Goal: Navigation & Orientation: Find specific page/section

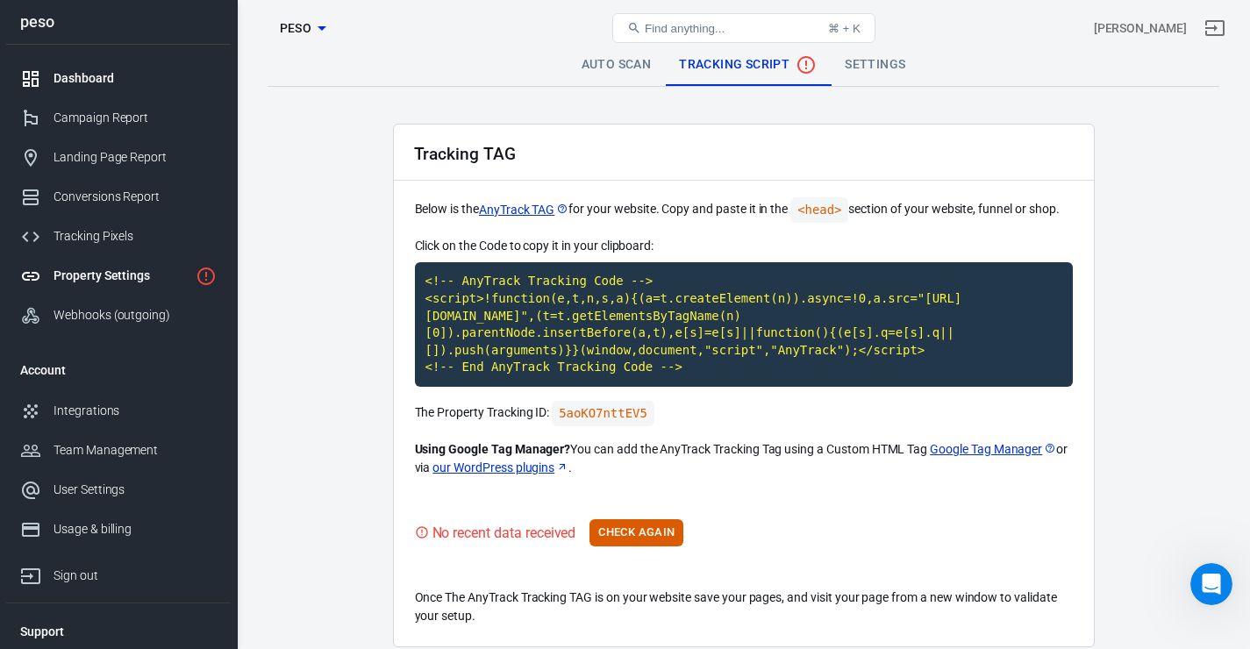
click at [133, 76] on div "Dashboard" at bounding box center [134, 78] width 163 height 18
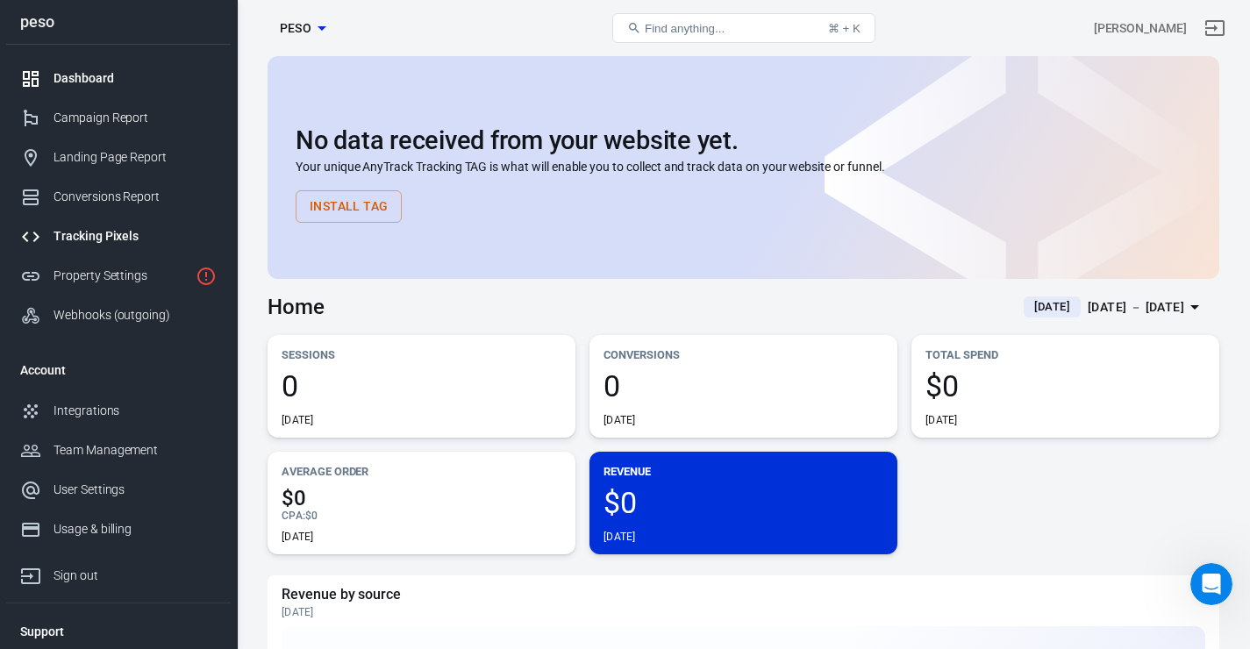
click at [119, 246] on div "Tracking Pixels" at bounding box center [134, 236] width 163 height 18
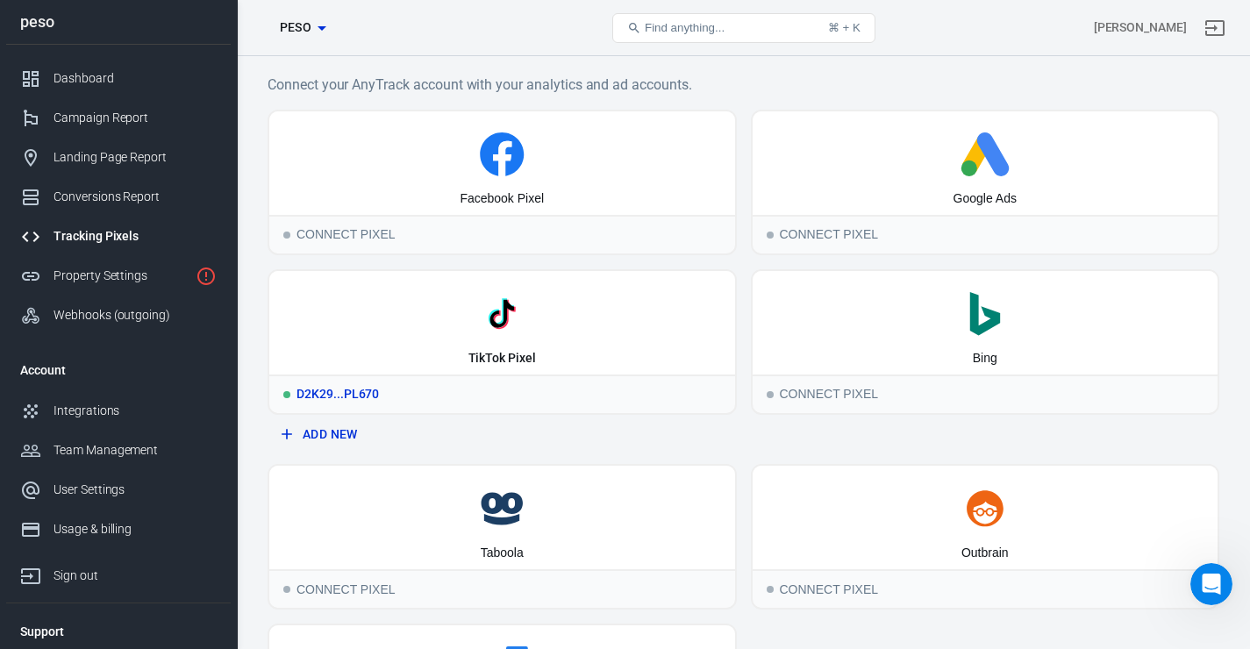
click at [573, 331] on icon at bounding box center [502, 314] width 452 height 44
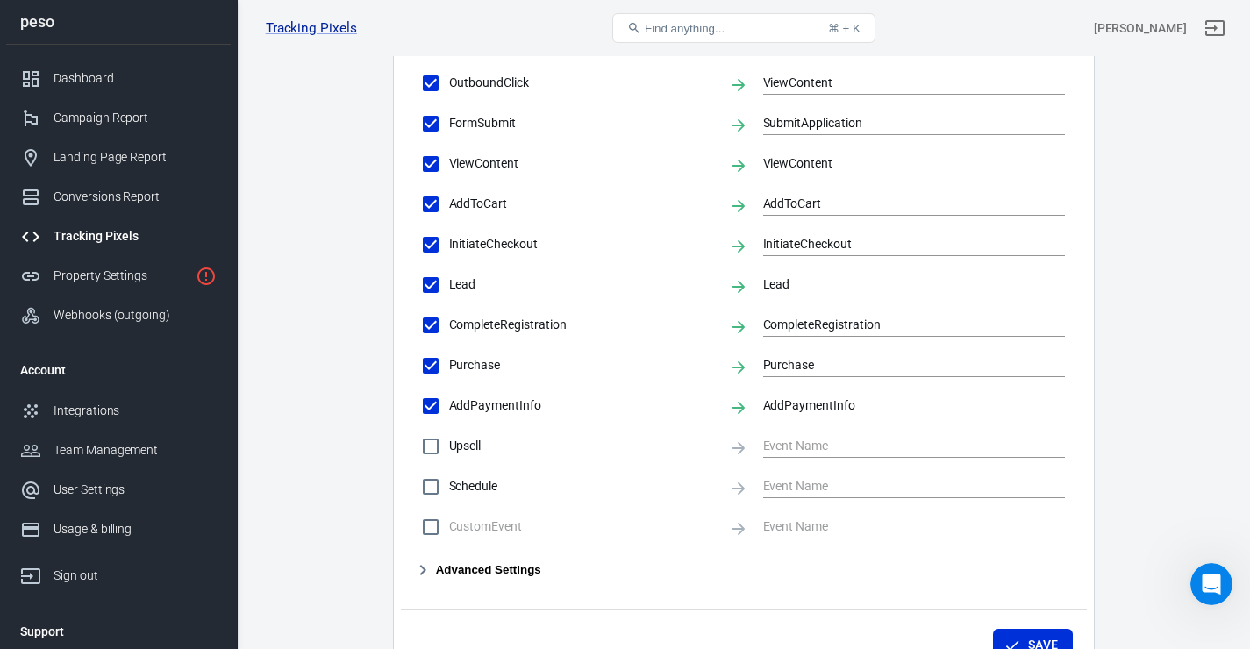
scroll to position [882, 0]
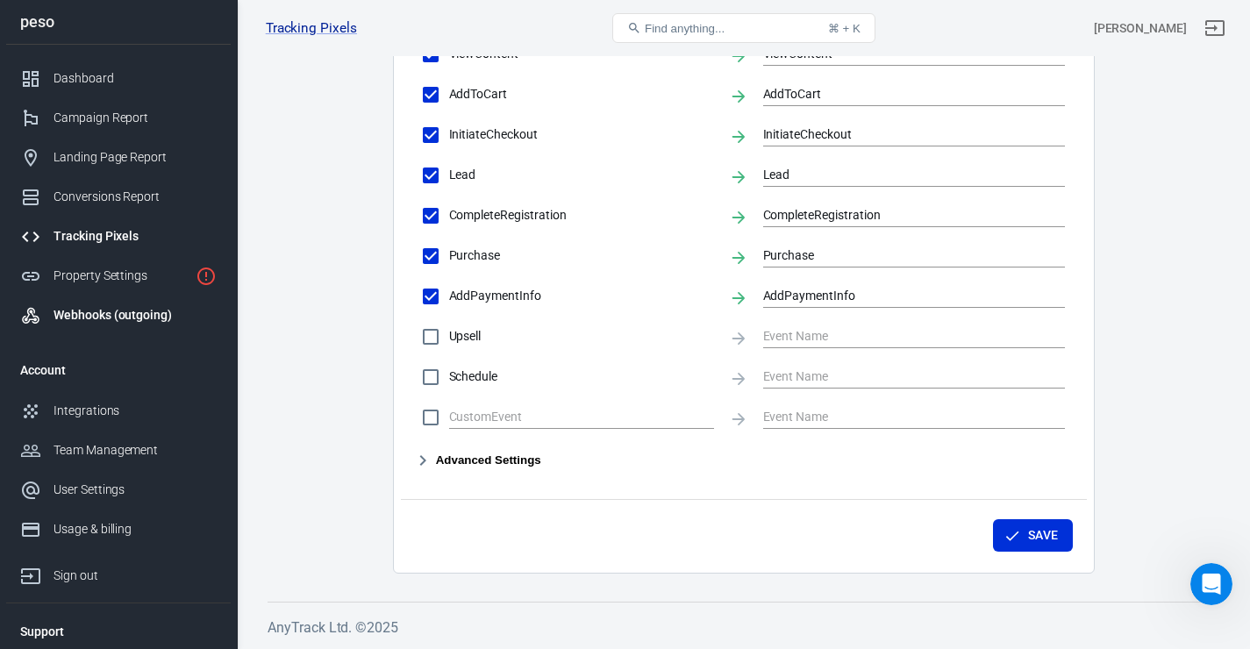
click at [160, 316] on div "Webhooks (outgoing)" at bounding box center [134, 315] width 163 height 18
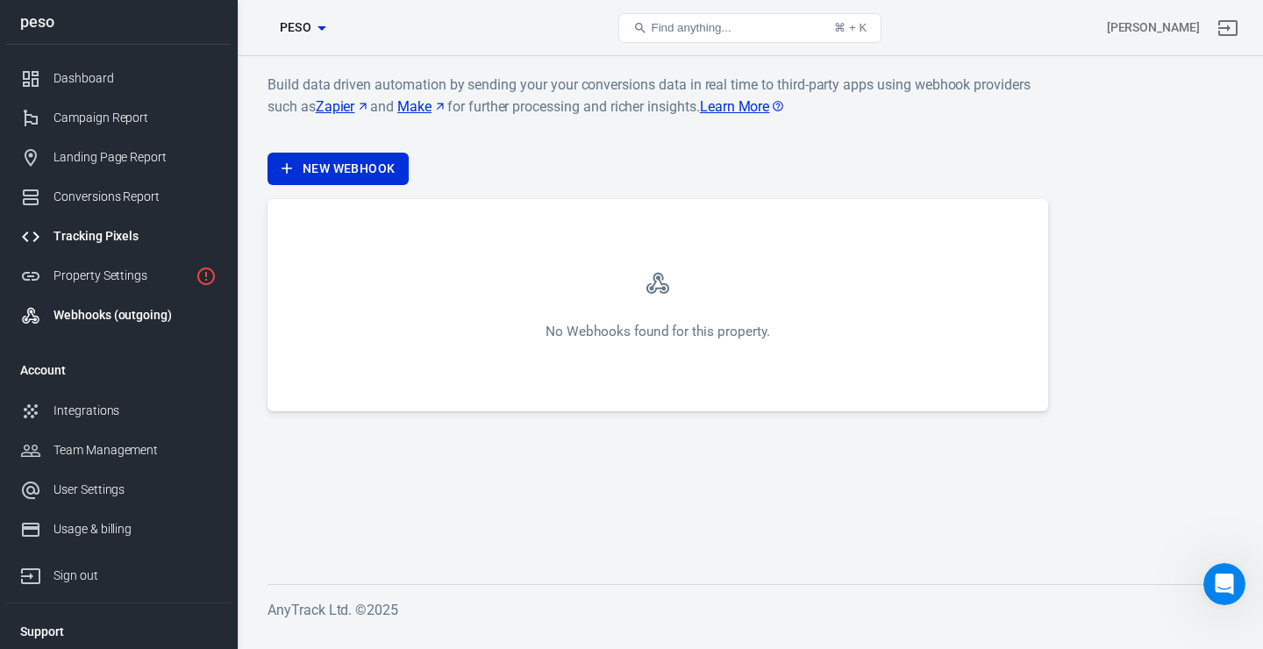
click at [123, 240] on div "Tracking Pixels" at bounding box center [134, 236] width 163 height 18
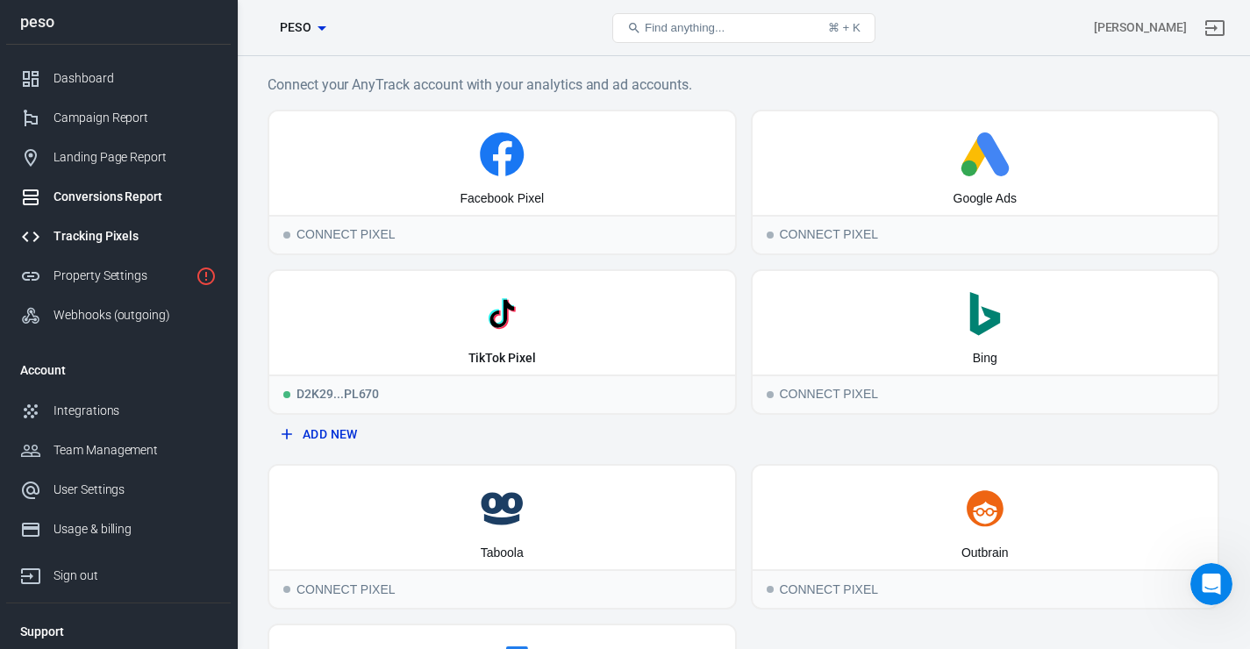
click at [130, 216] on link "Conversions Report" at bounding box center [118, 196] width 224 height 39
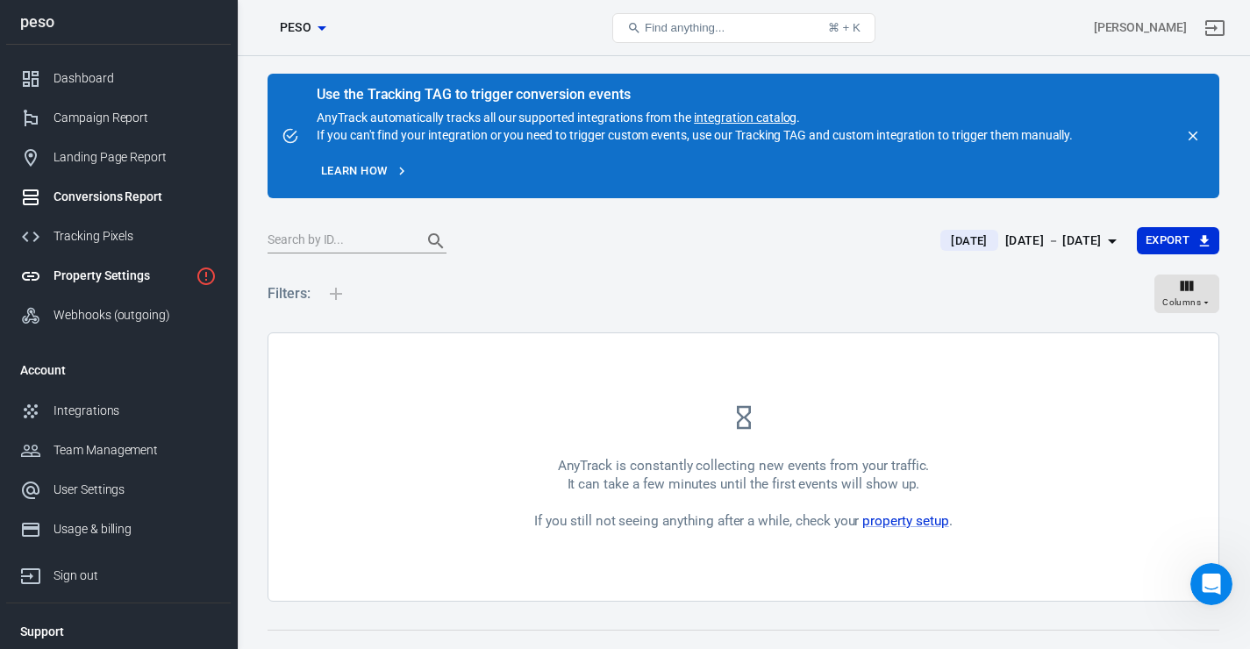
click at [110, 284] on div "Property Settings" at bounding box center [120, 276] width 135 height 18
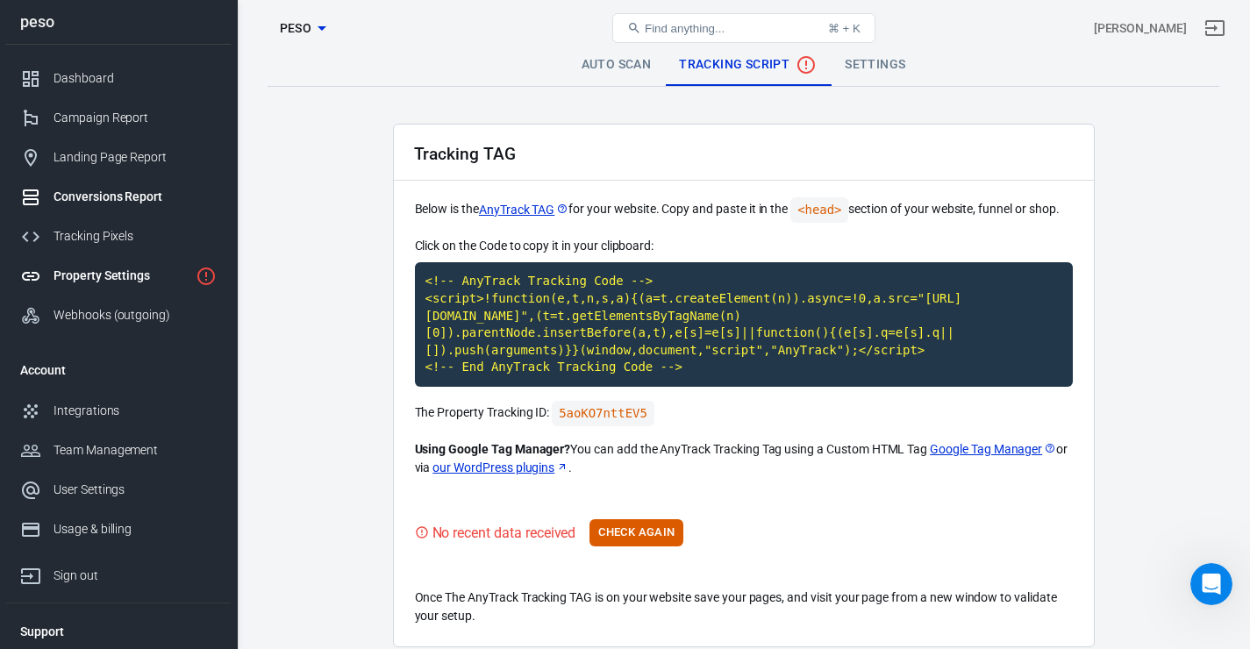
click at [124, 189] on link "Conversions Report" at bounding box center [118, 196] width 224 height 39
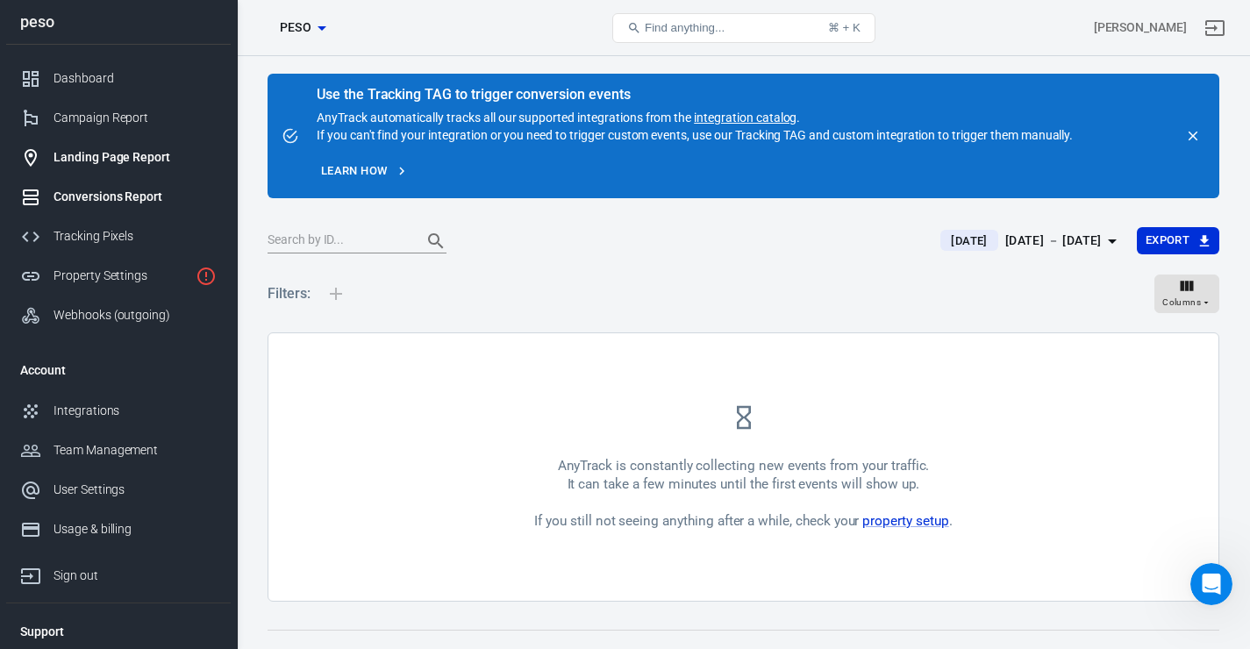
click at [146, 167] on div "Landing Page Report" at bounding box center [134, 157] width 163 height 18
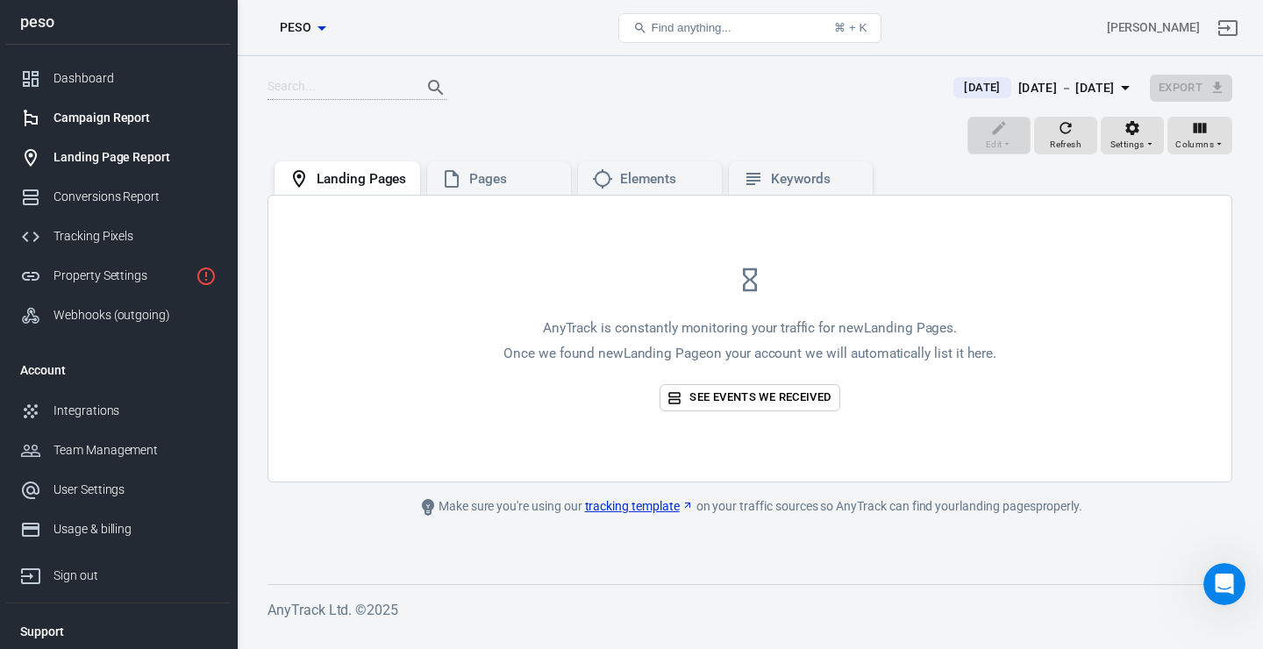
click at [149, 121] on div "Campaign Report" at bounding box center [134, 118] width 163 height 18
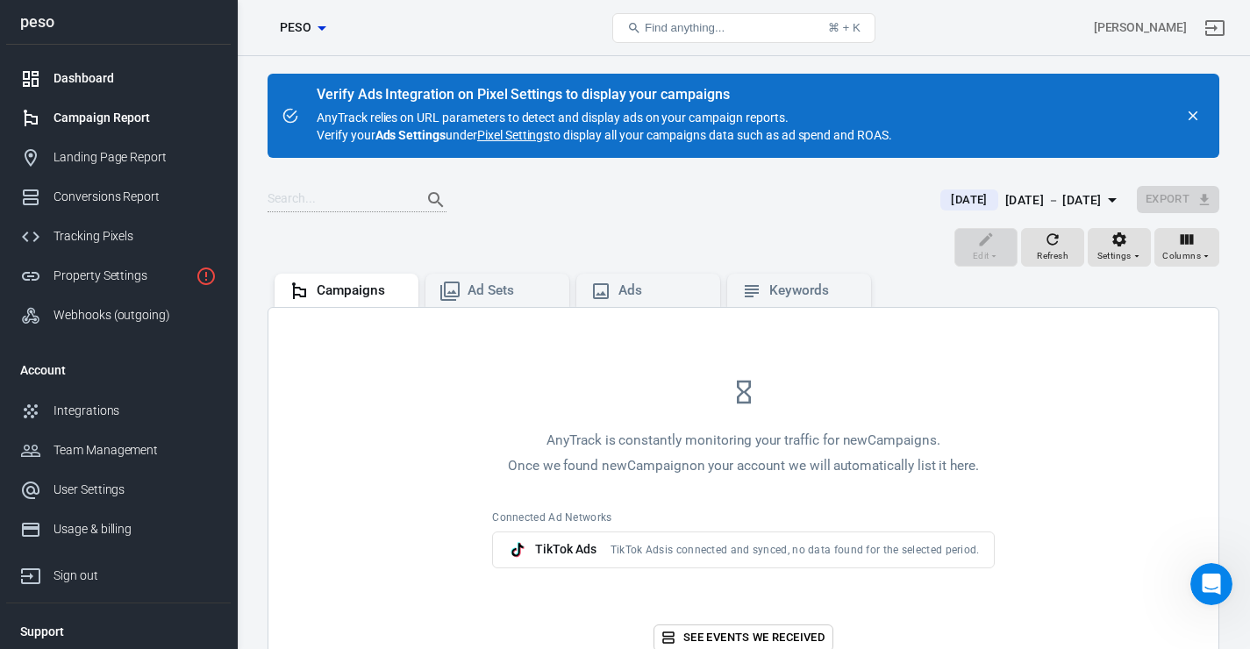
click at [104, 88] on div "Dashboard" at bounding box center [134, 78] width 163 height 18
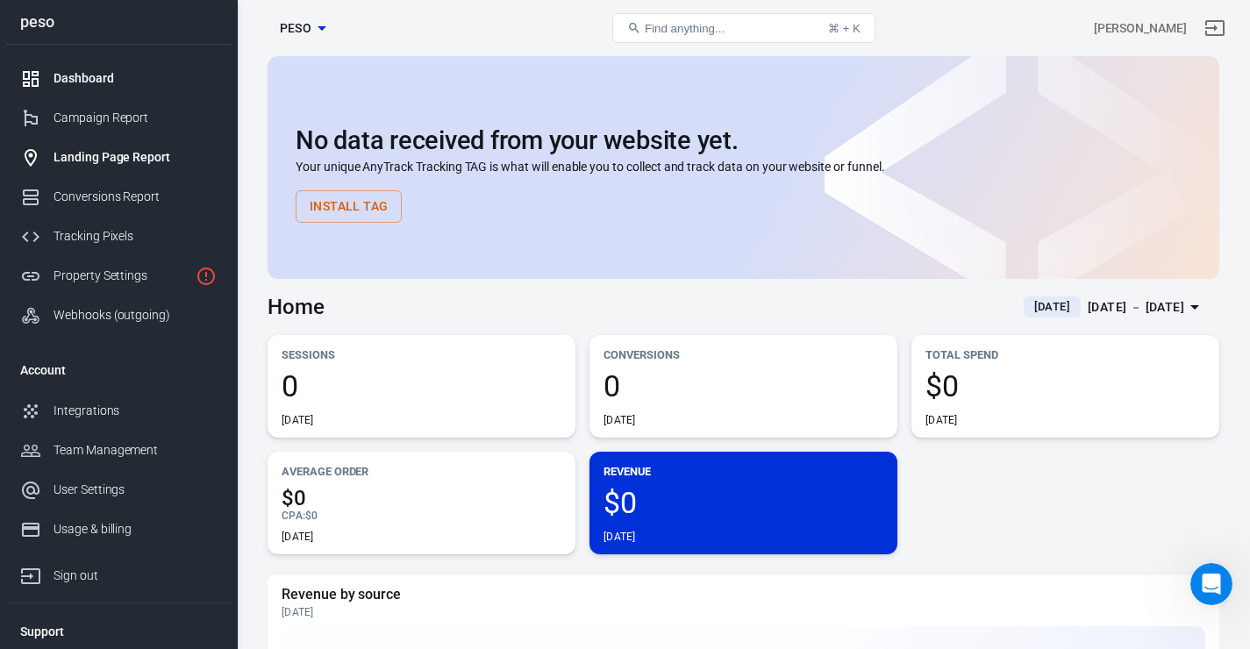
click at [136, 177] on link "Landing Page Report" at bounding box center [118, 157] width 224 height 39
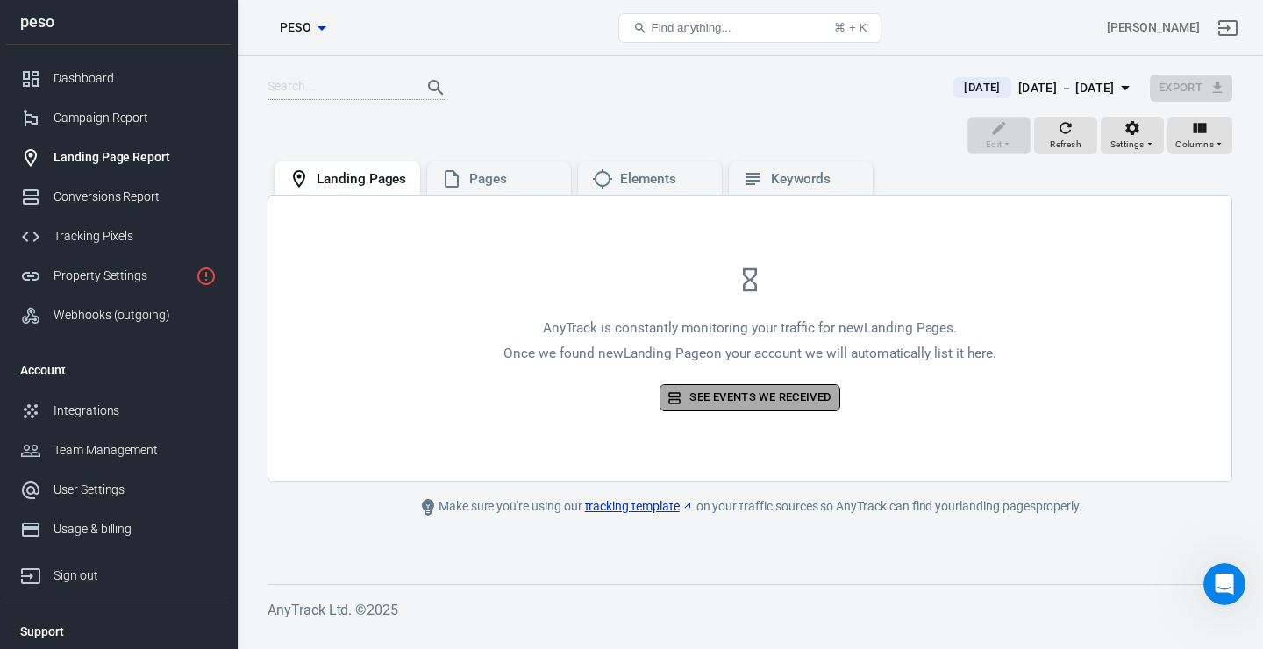
click at [760, 402] on link "See events we received" at bounding box center [749, 397] width 180 height 27
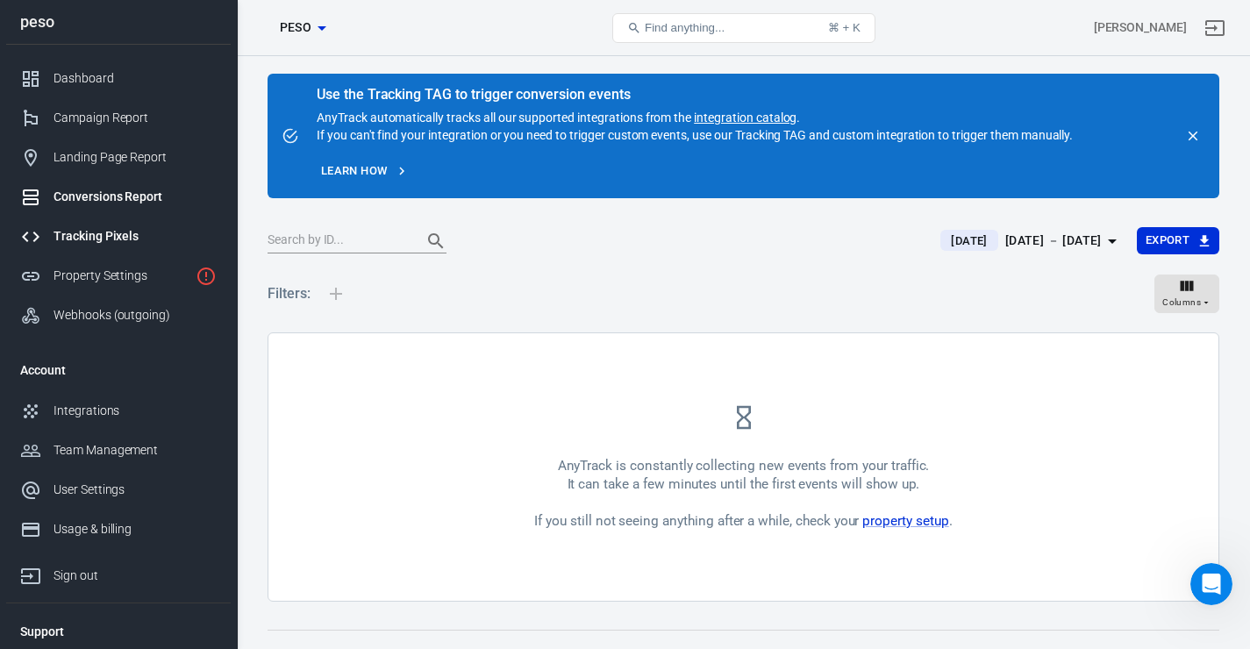
click at [136, 234] on div "Tracking Pixels" at bounding box center [134, 236] width 163 height 18
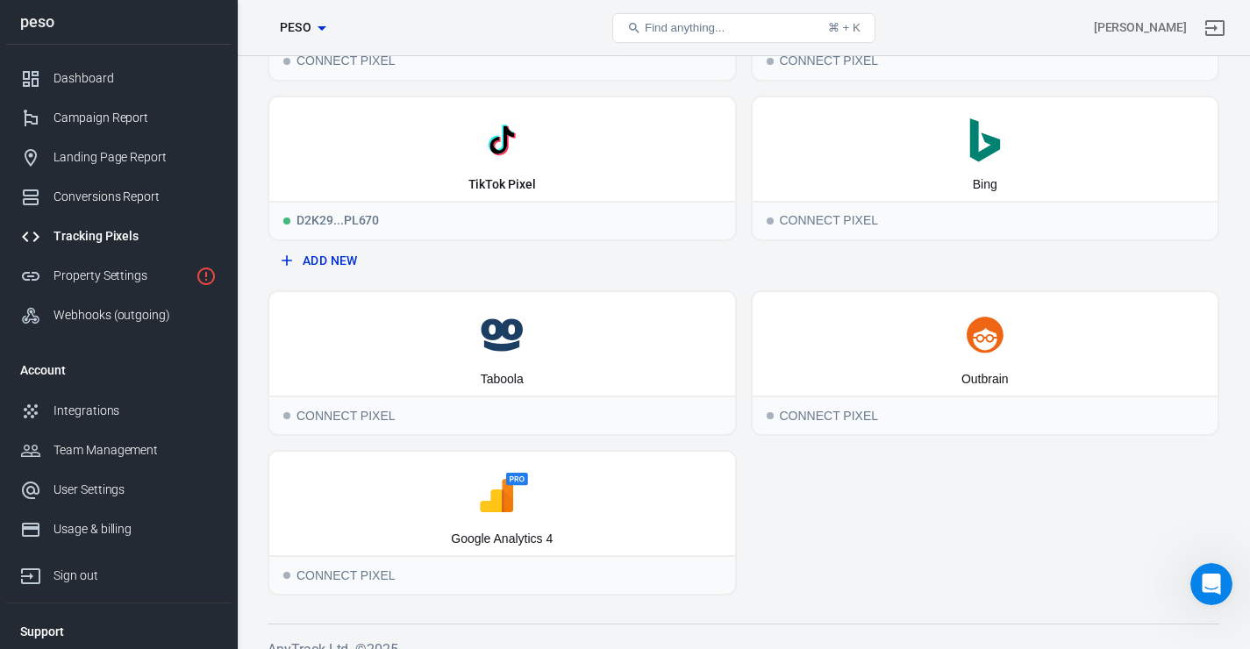
scroll to position [185, 0]
